Goal: Information Seeking & Learning: Learn about a topic

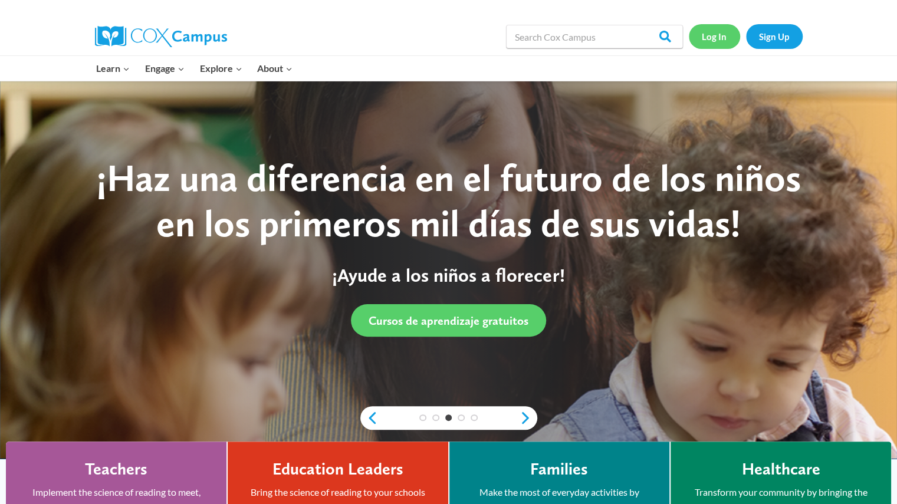
click at [717, 36] on link "Log In" at bounding box center [714, 36] width 51 height 24
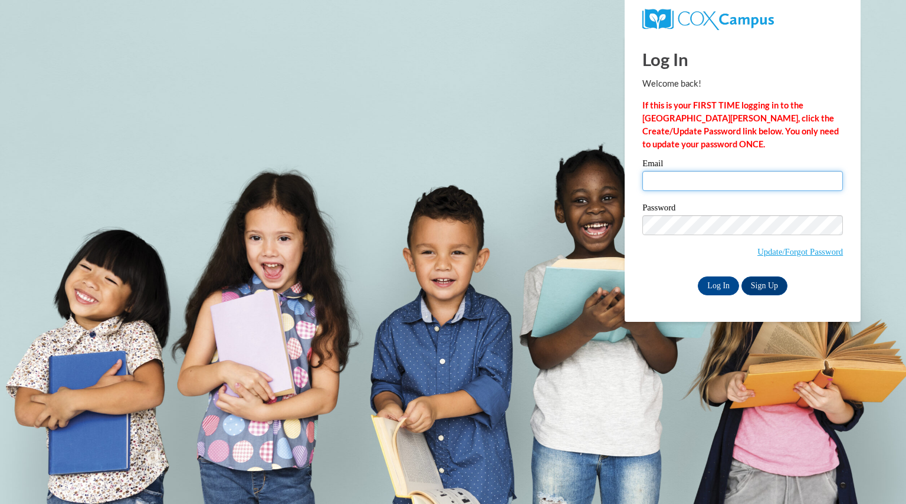
click at [664, 176] on input "Email" at bounding box center [742, 181] width 201 height 20
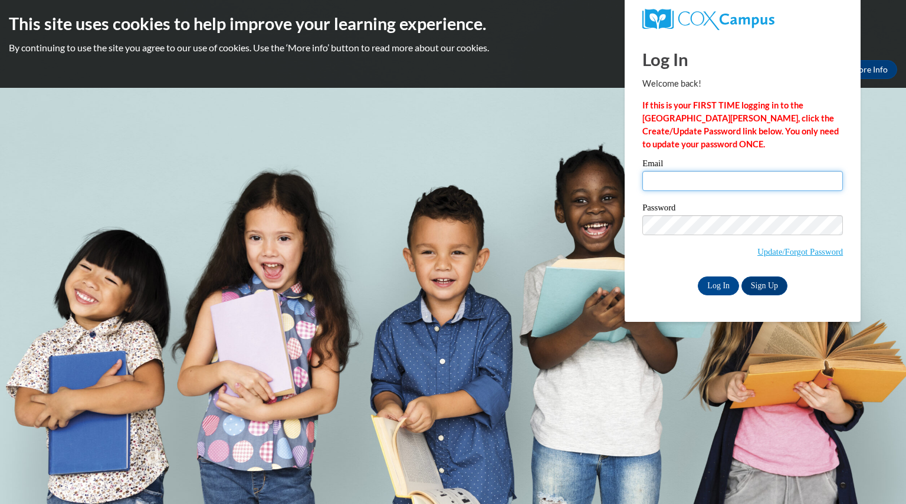
type input "winsorgretchen@aasd.k12.wi.us"
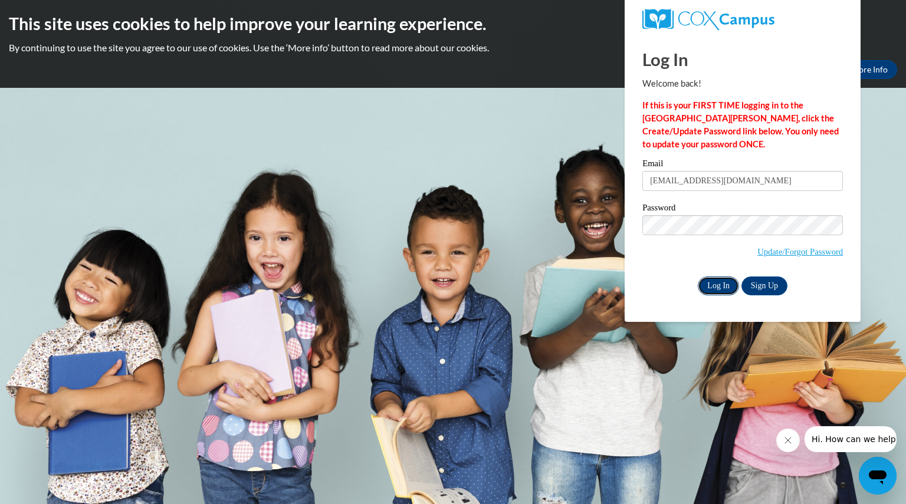
click at [717, 281] on input "Log In" at bounding box center [718, 286] width 41 height 19
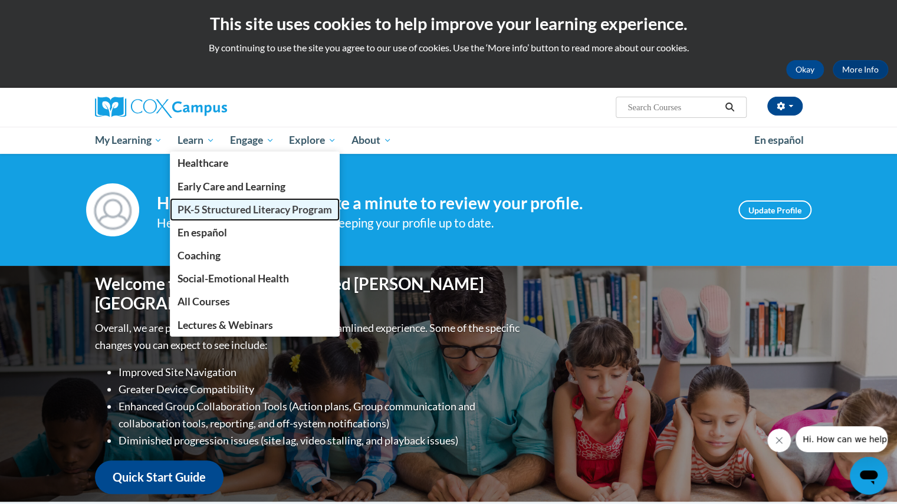
click at [211, 210] on span "PK-5 Structured Literacy Program" at bounding box center [255, 209] width 155 height 12
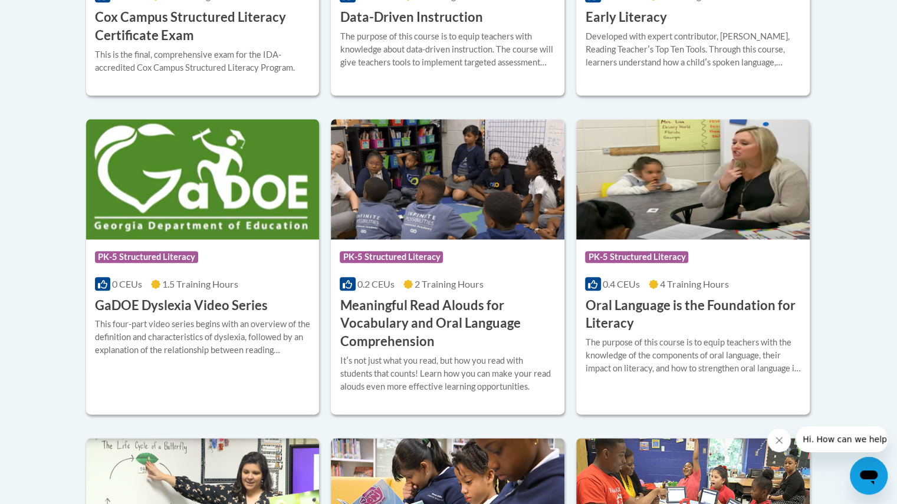
scroll to position [751, 0]
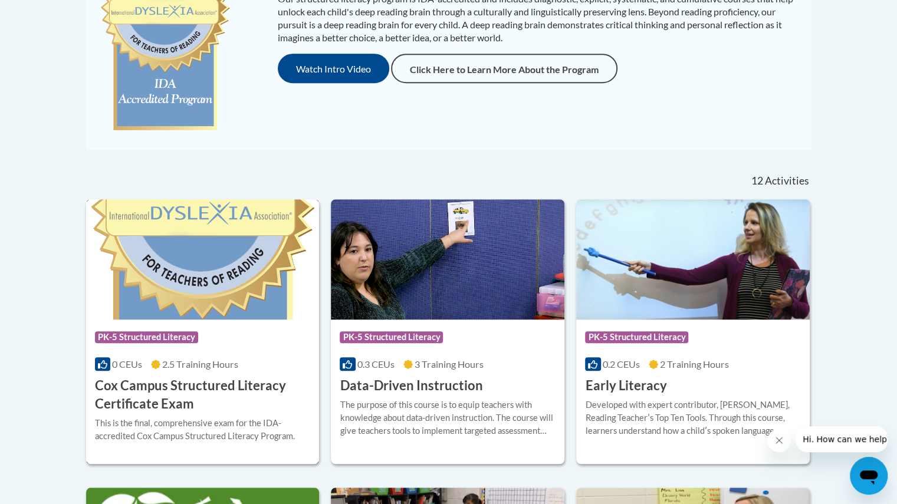
click at [317, 233] on img at bounding box center [203, 259] width 234 height 120
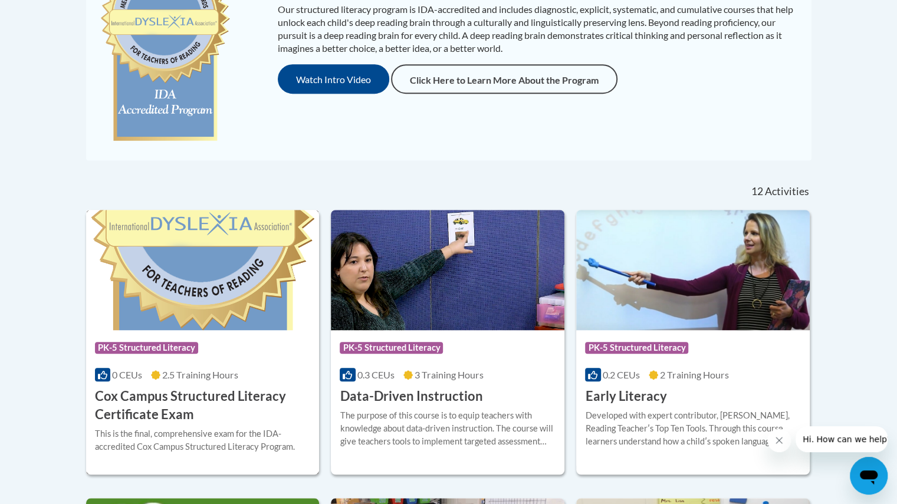
scroll to position [501, 0]
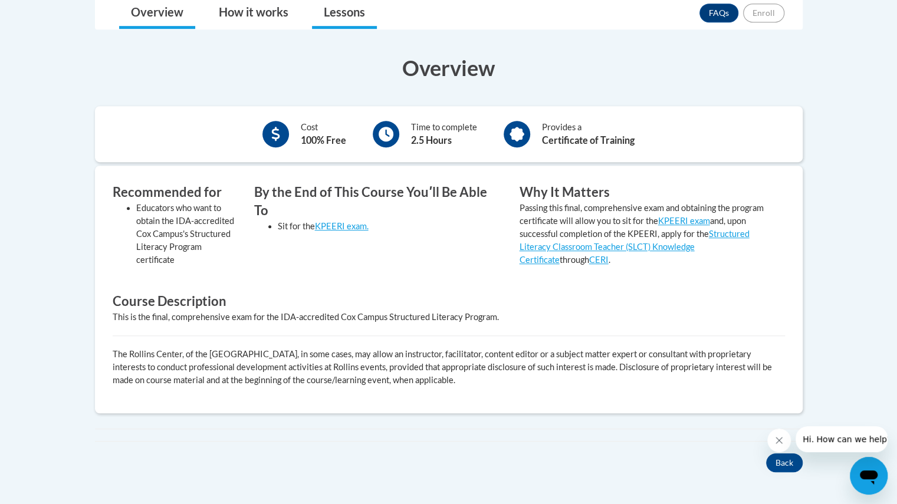
scroll to position [336, 0]
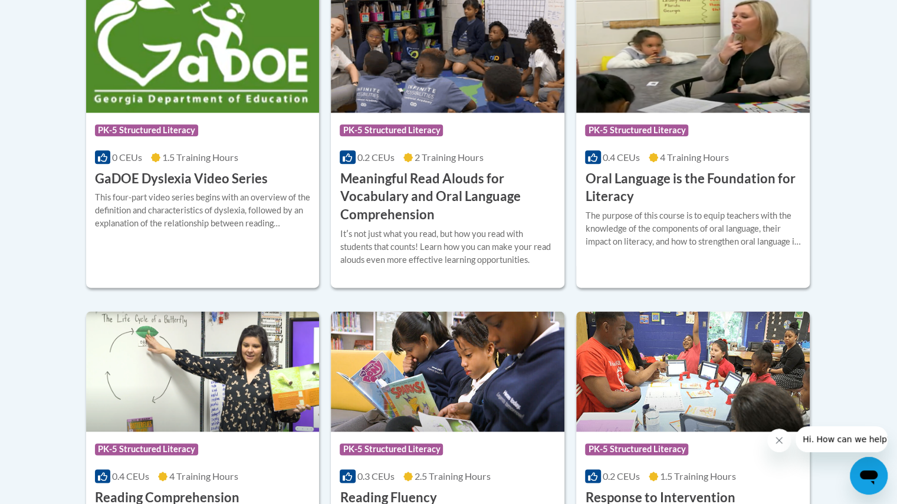
scroll to position [833, 0]
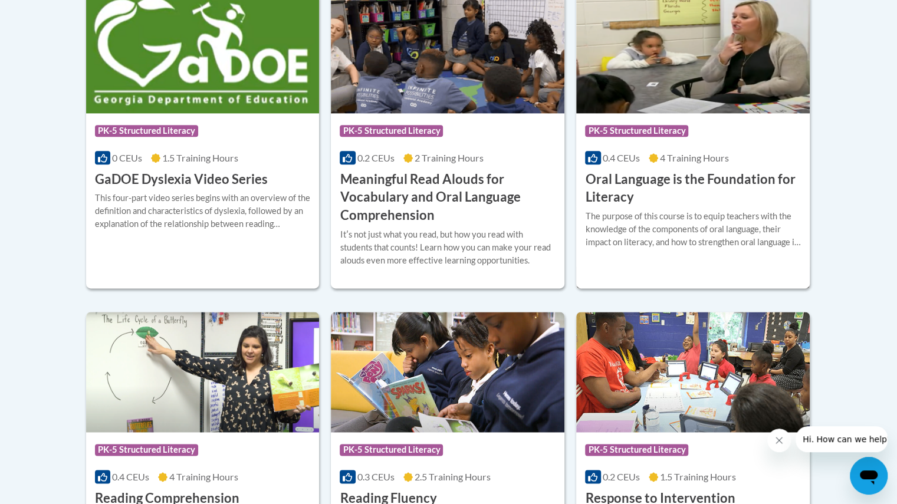
click at [678, 189] on h3 "Oral Language is the Foundation for Literacy" at bounding box center [693, 188] width 216 height 37
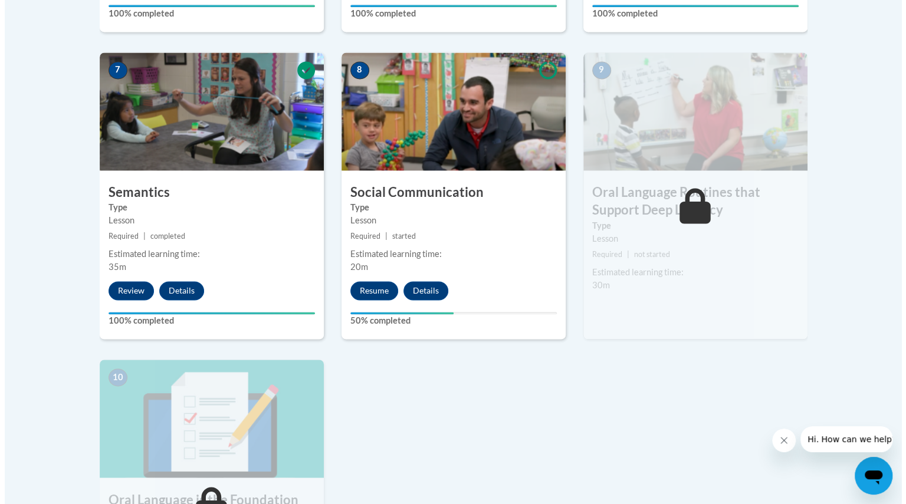
scroll to position [996, 0]
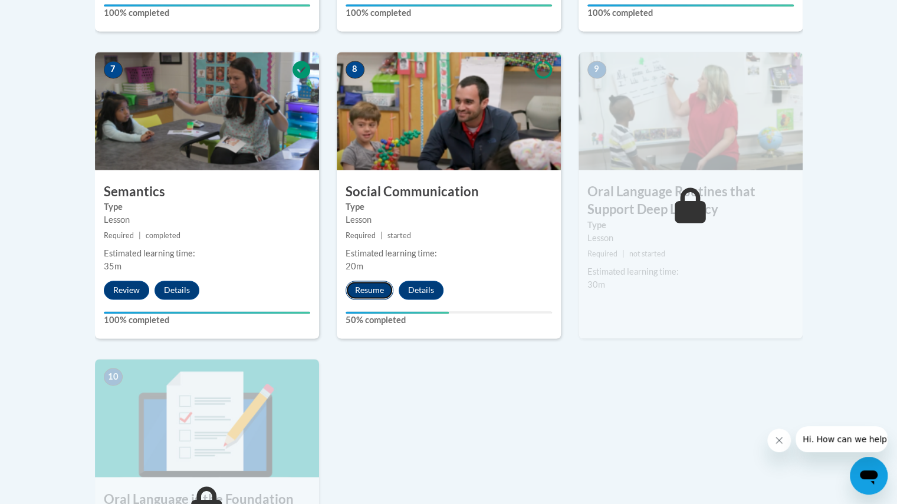
click at [356, 293] on button "Resume" at bounding box center [370, 290] width 48 height 19
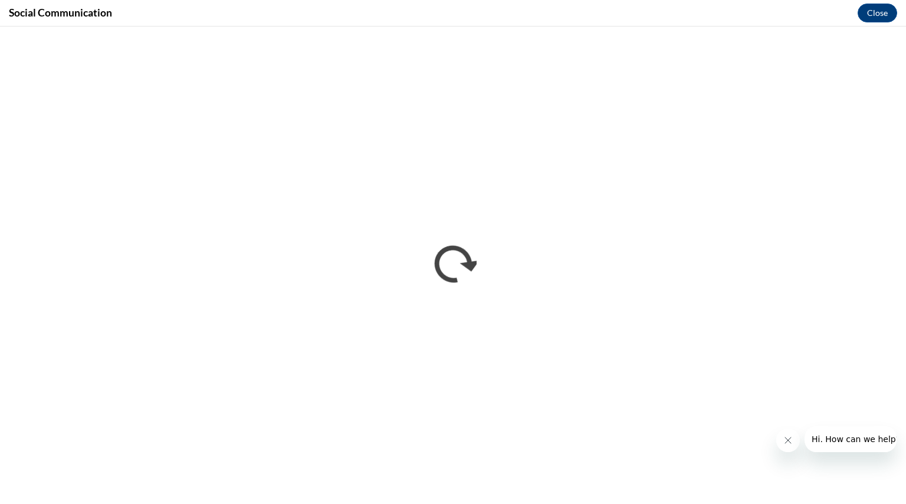
scroll to position [0, 0]
